Goal: Task Accomplishment & Management: Manage account settings

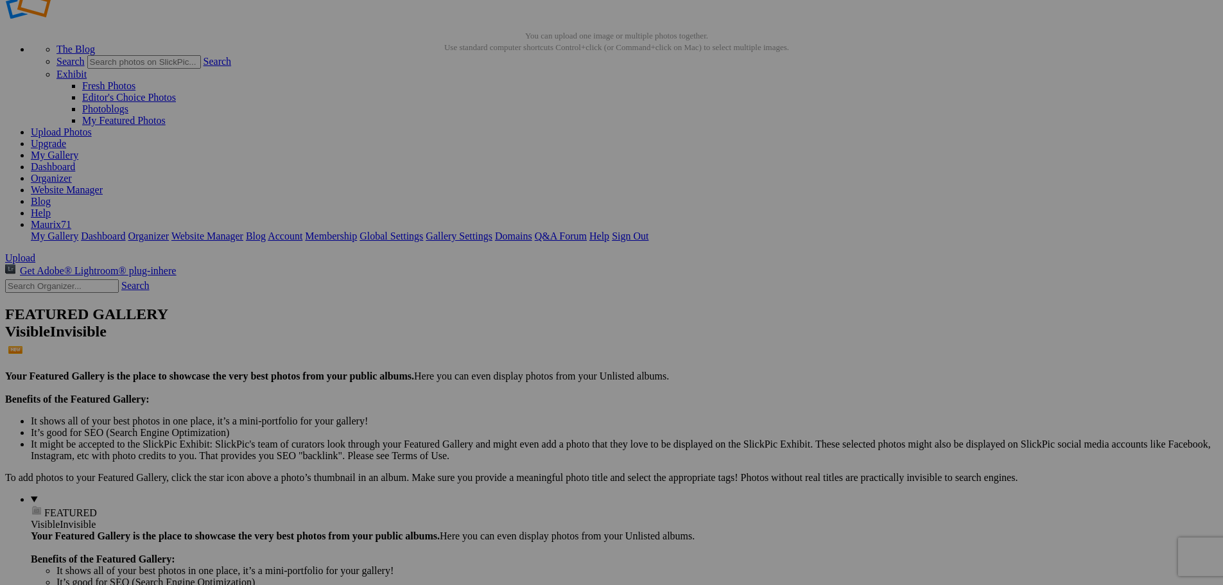
scroll to position [64, 0]
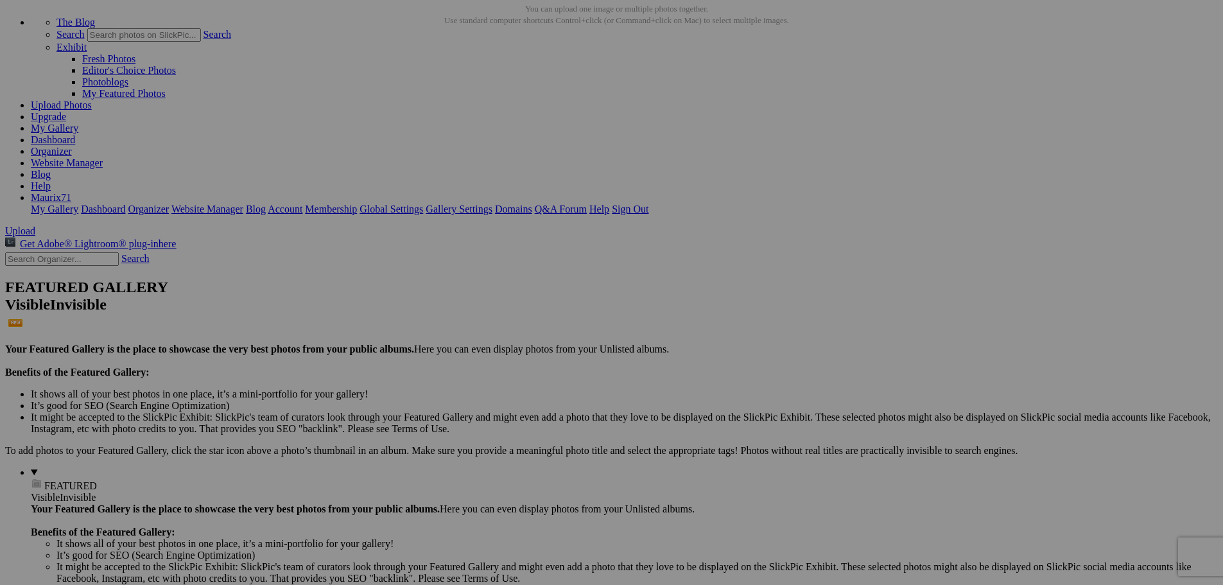
click at [526, 379] on span "Yes" at bounding box center [519, 376] width 15 height 11
drag, startPoint x: 311, startPoint y: 202, endPoint x: 499, endPoint y: 221, distance: 189.7
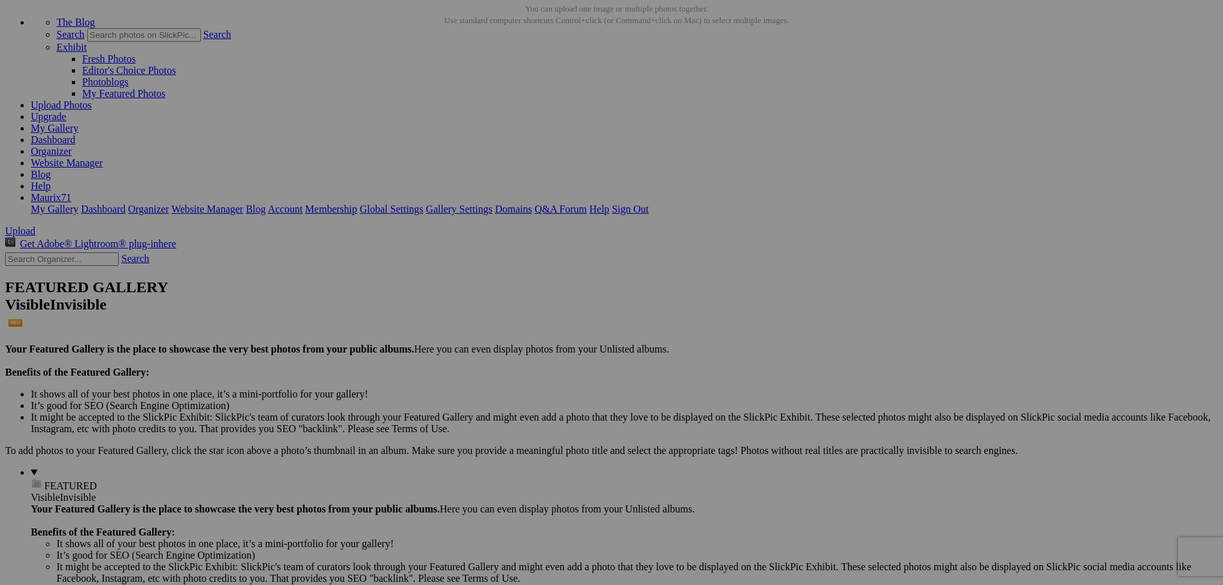
type input "11_2"
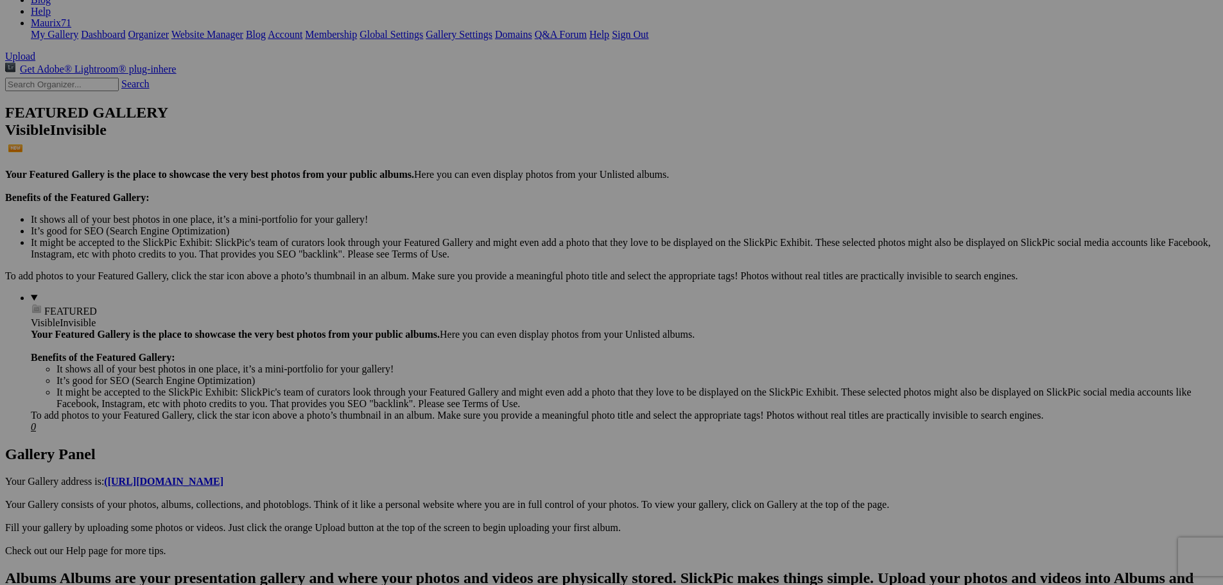
scroll to position [257, 0]
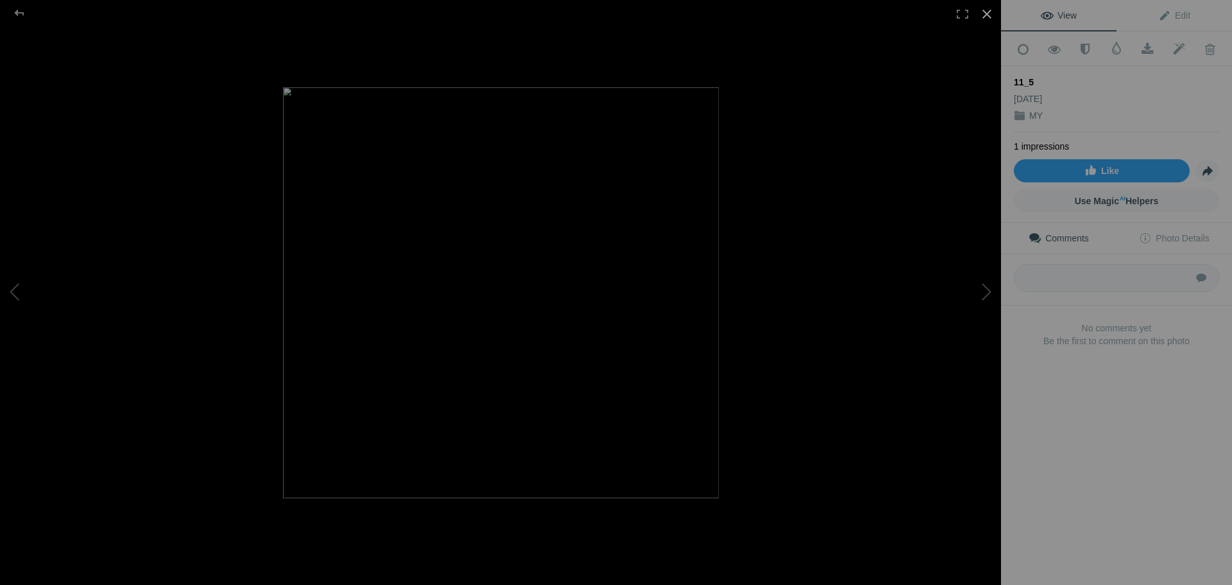
click at [988, 17] on div at bounding box center [987, 14] width 28 height 28
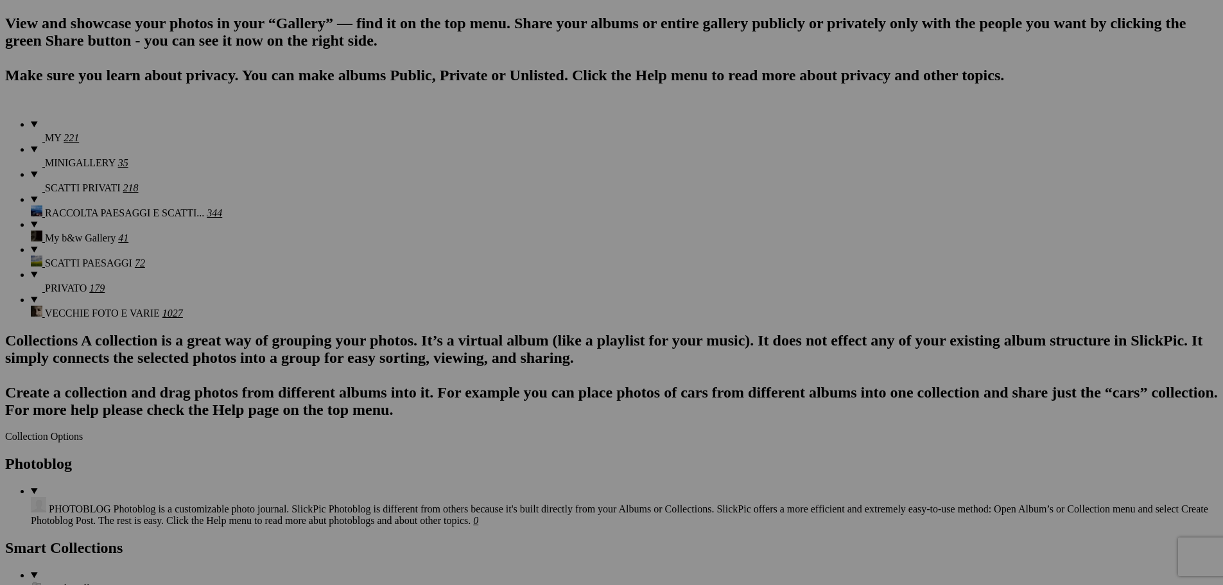
scroll to position [899, 0]
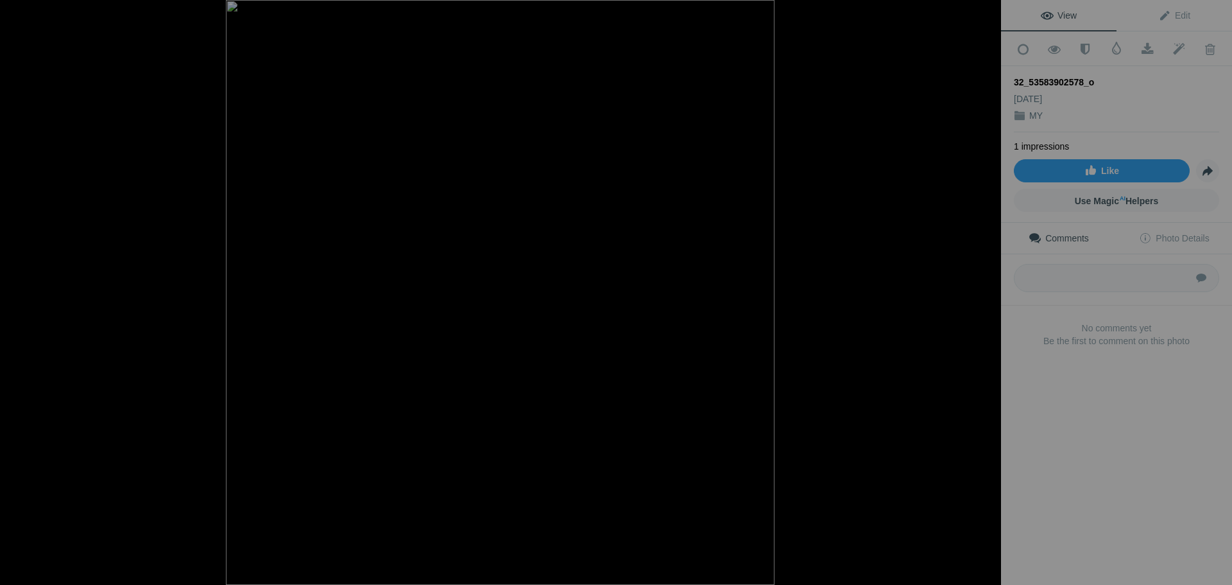
click at [987, 10] on div at bounding box center [987, 14] width 28 height 28
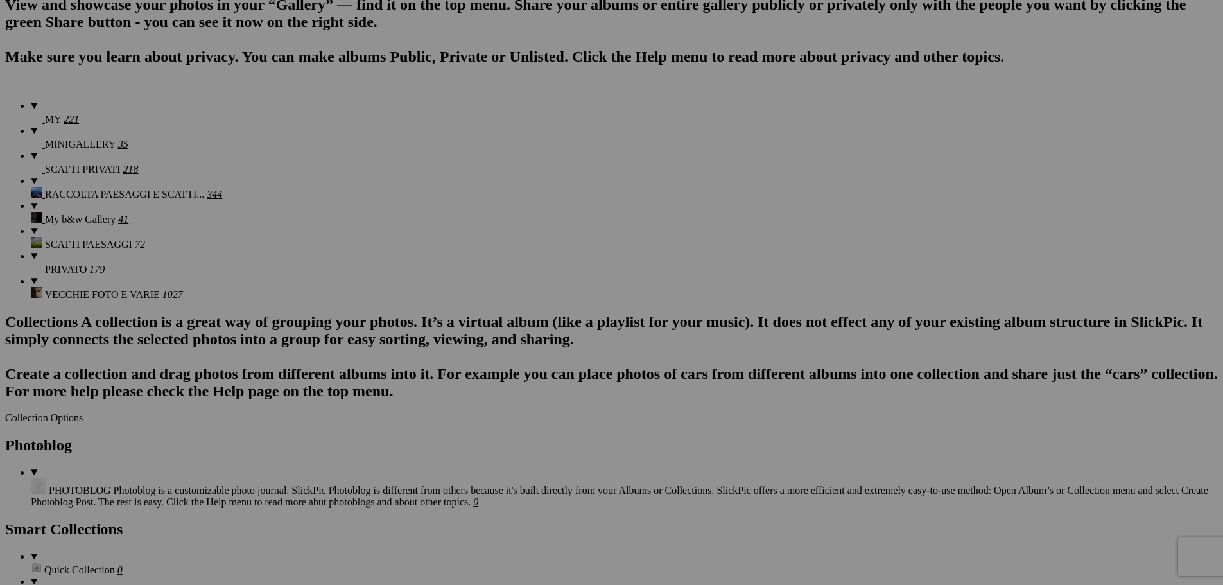
scroll to position [0, 0]
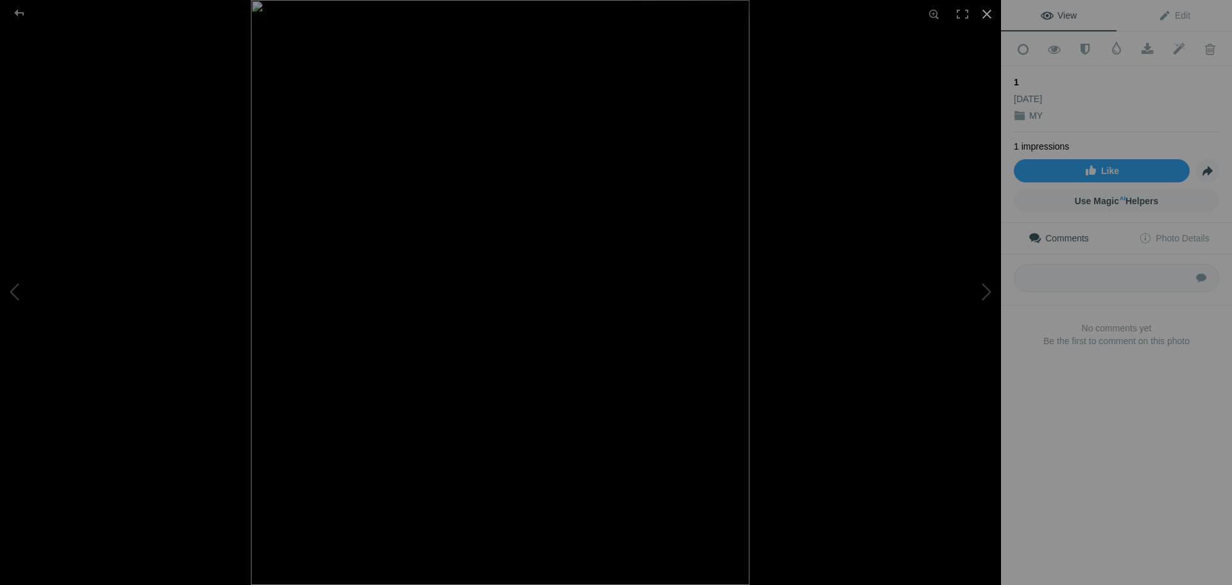
click at [983, 16] on div at bounding box center [987, 14] width 28 height 28
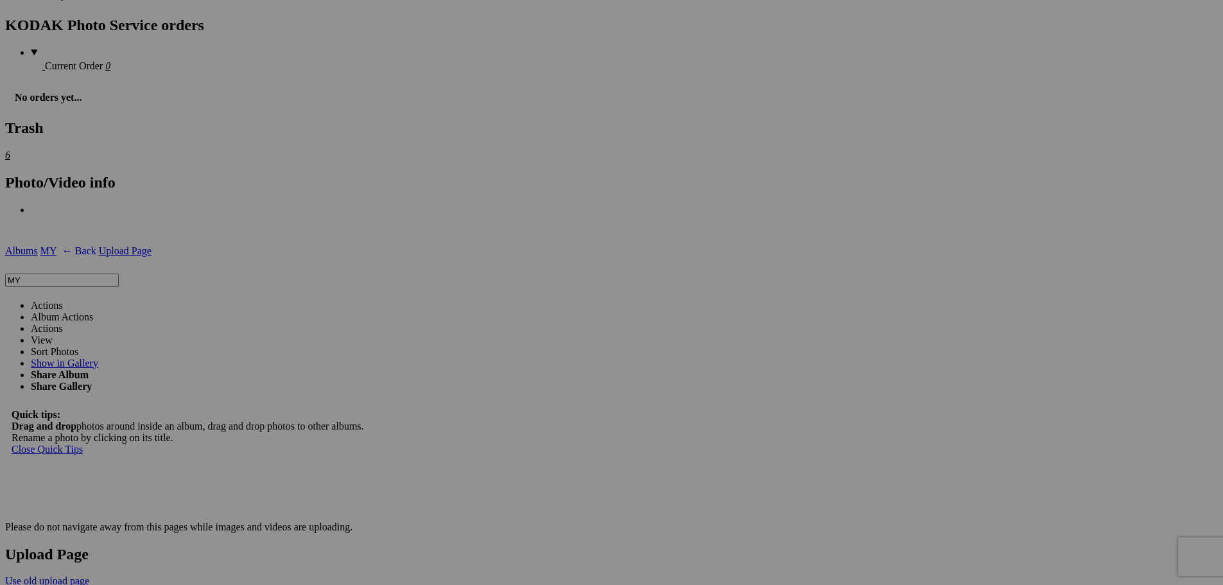
scroll to position [1669, 0]
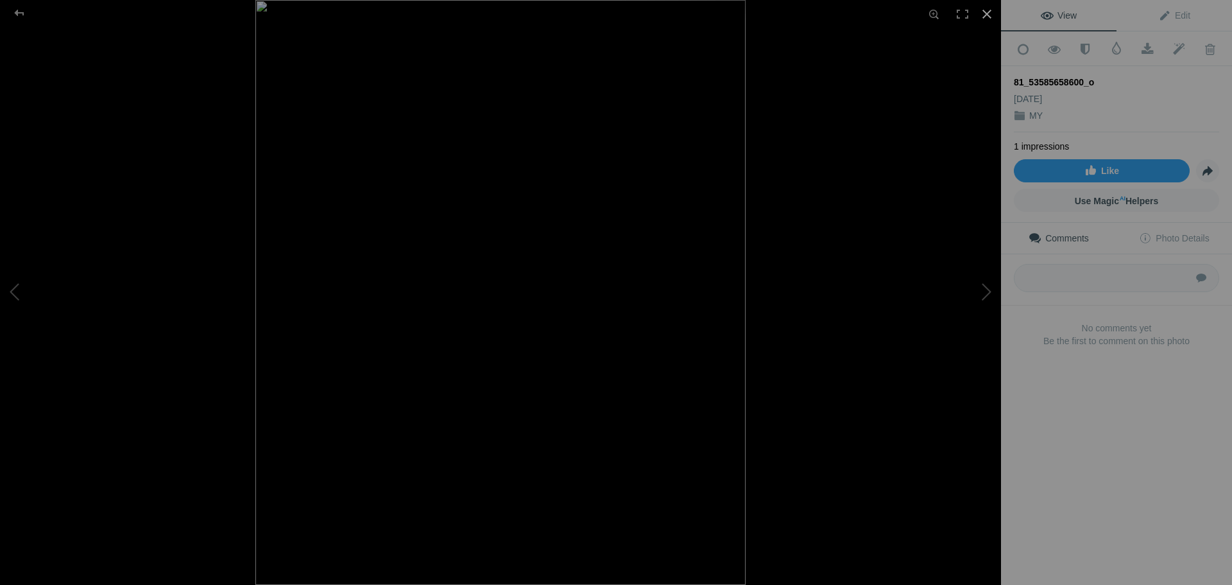
click at [983, 14] on div at bounding box center [987, 14] width 28 height 28
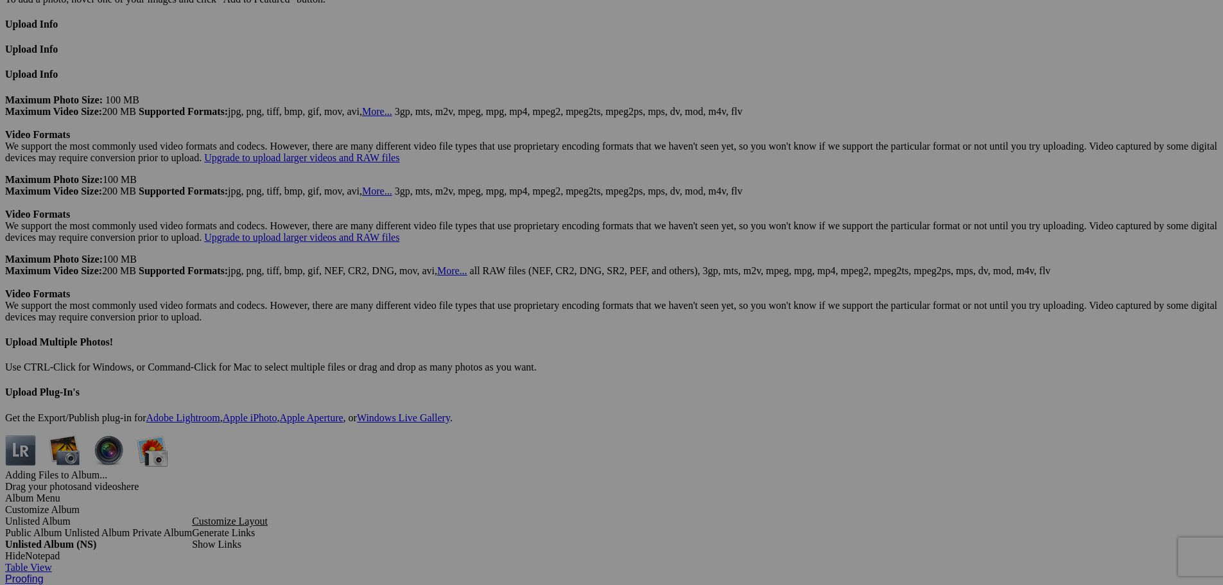
scroll to position [0, 0]
